Goal: Navigation & Orientation: Find specific page/section

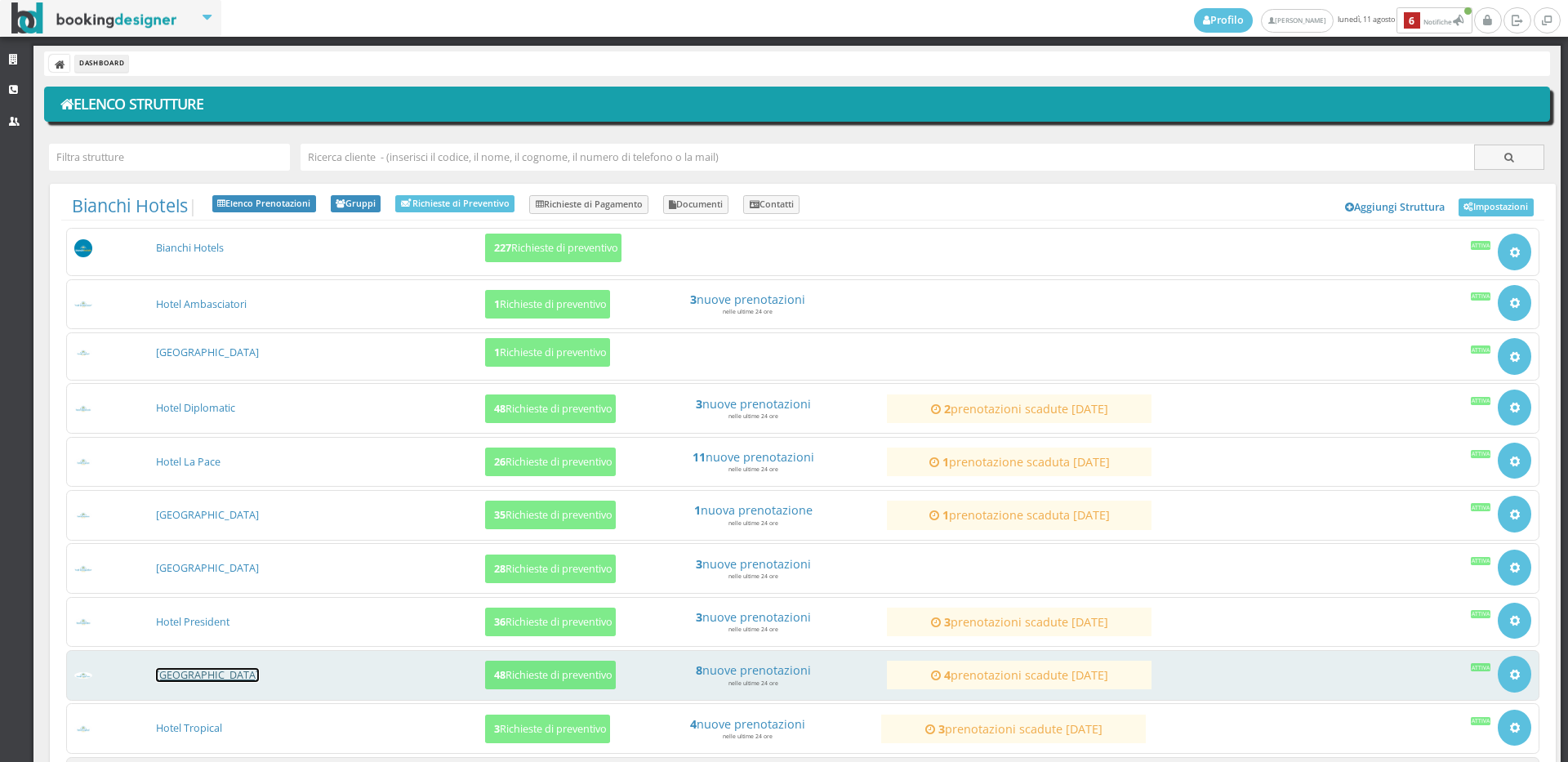
click at [226, 675] on link "[GEOGRAPHIC_DATA]" at bounding box center [207, 675] width 103 height 14
click at [215, 676] on link "[GEOGRAPHIC_DATA]" at bounding box center [207, 675] width 103 height 14
click at [212, 669] on link "[GEOGRAPHIC_DATA]" at bounding box center [207, 675] width 103 height 14
click at [212, 677] on link "[GEOGRAPHIC_DATA]" at bounding box center [207, 675] width 103 height 14
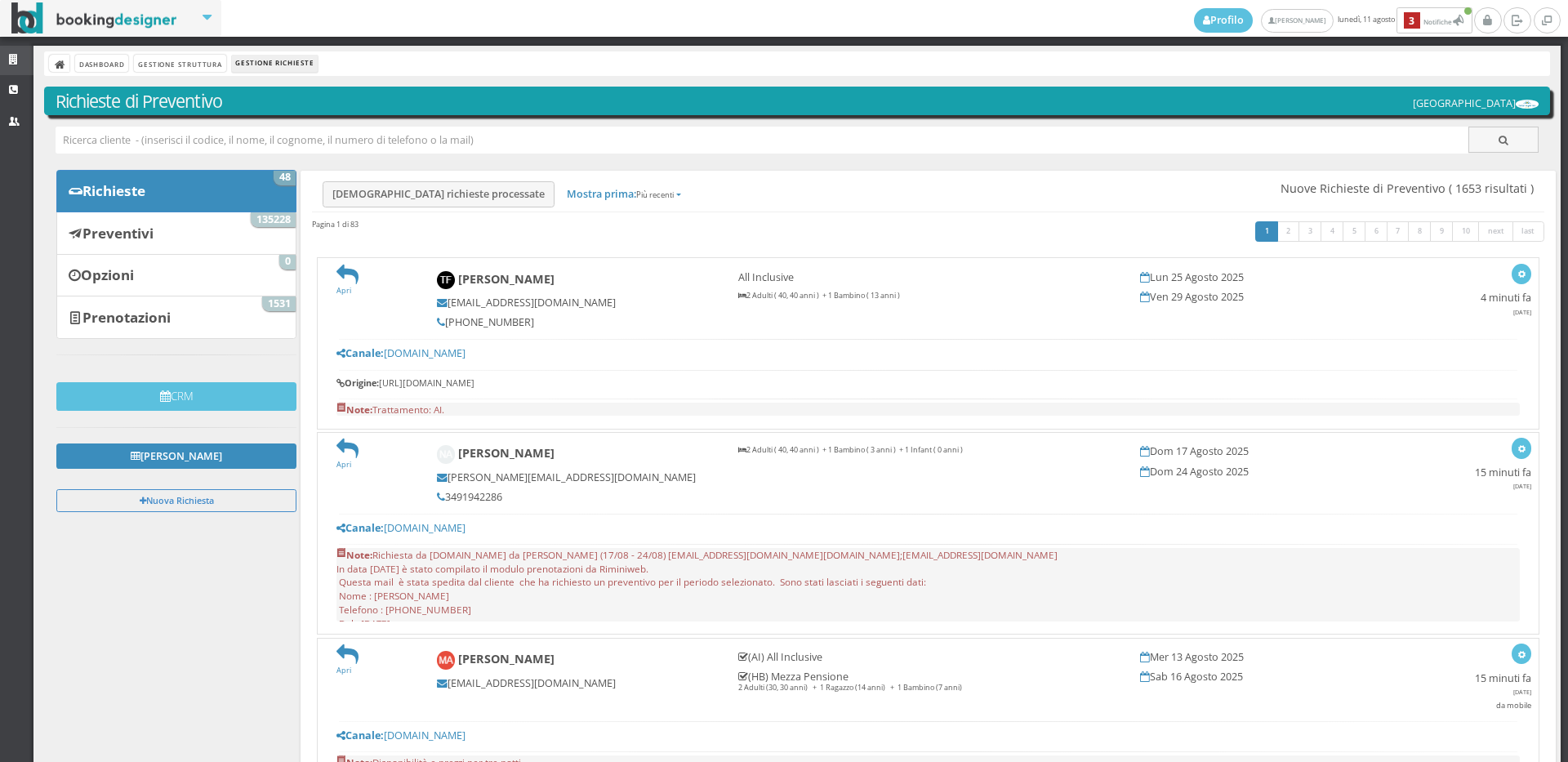
click at [9, 55] on icon at bounding box center [16, 59] width 13 height 10
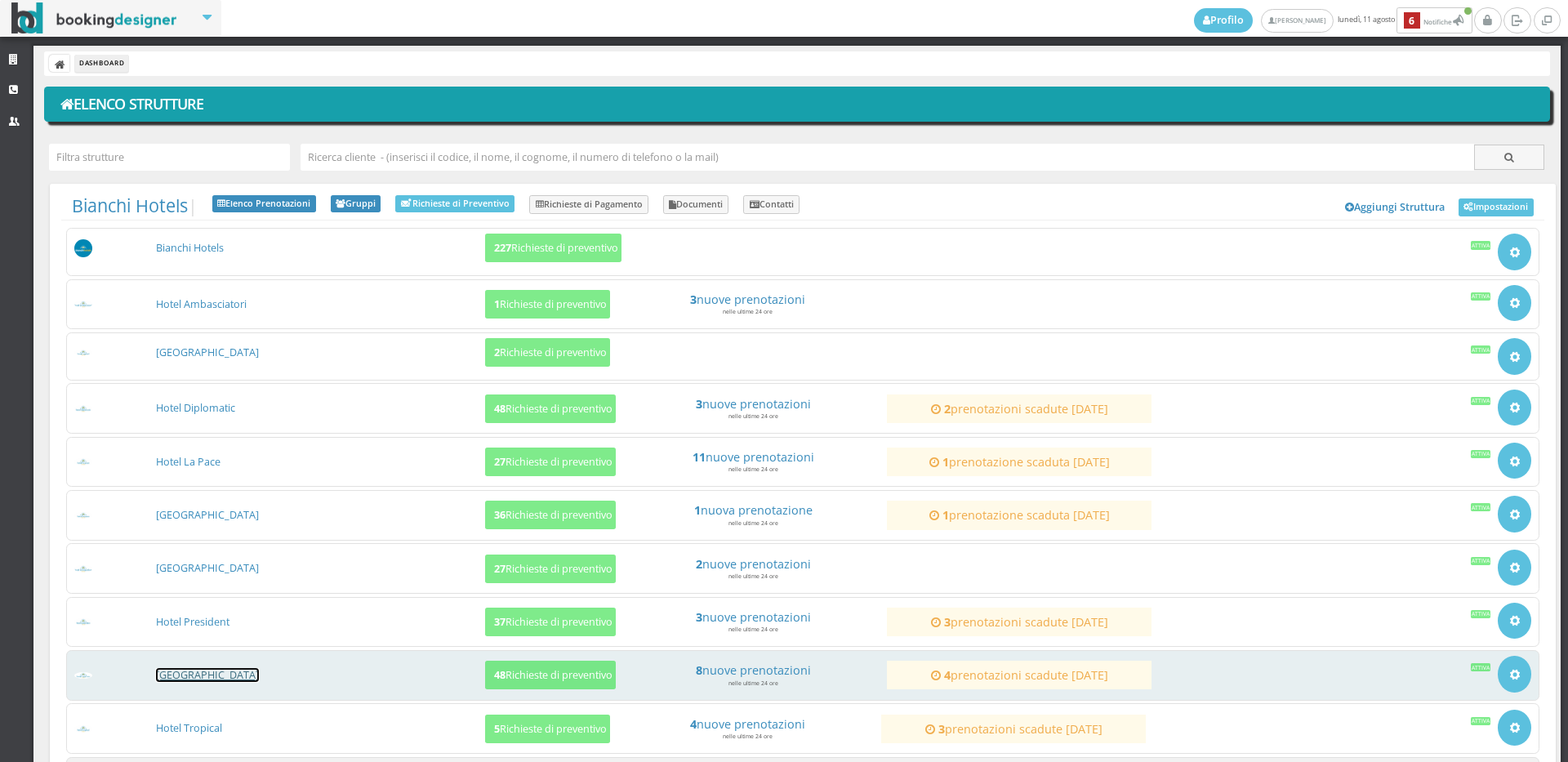
click at [184, 677] on link "[GEOGRAPHIC_DATA]" at bounding box center [207, 675] width 103 height 14
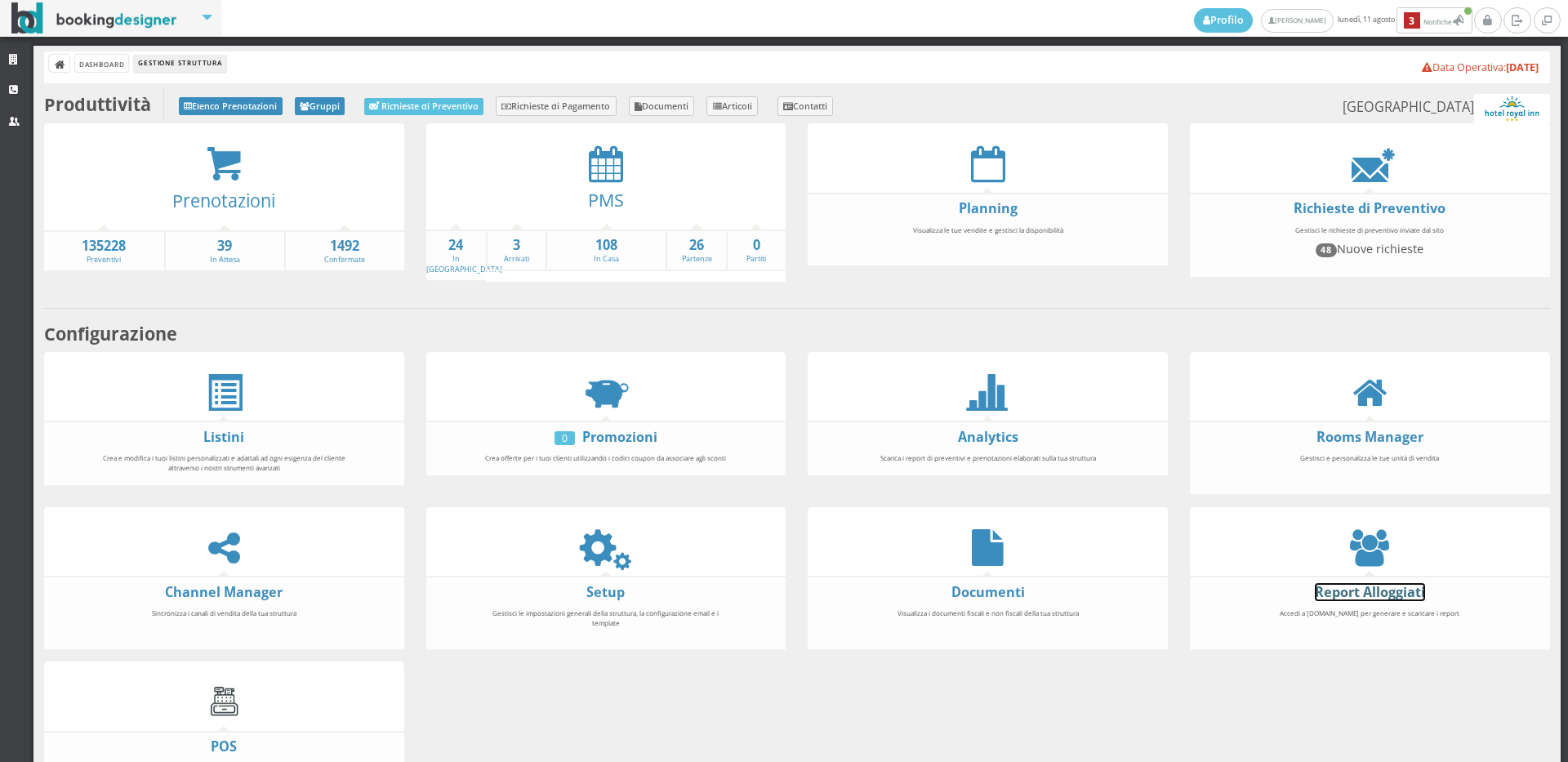
click at [1317, 584] on link "Report Alloggiati" at bounding box center [1370, 592] width 110 height 18
